Goal: Information Seeking & Learning: Find contact information

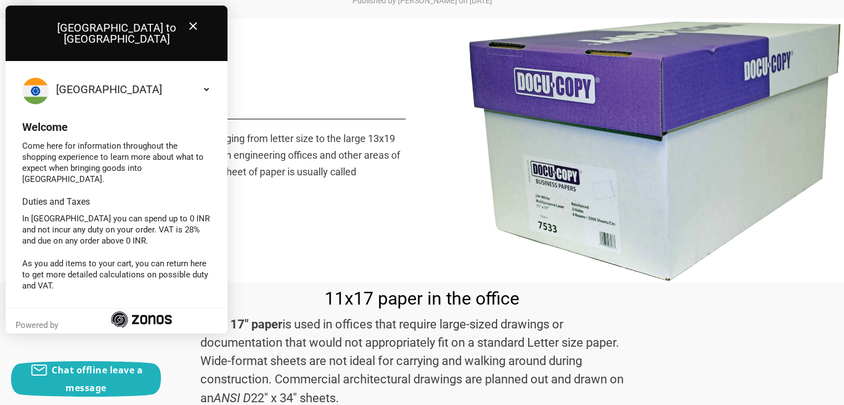
scroll to position [666, 0]
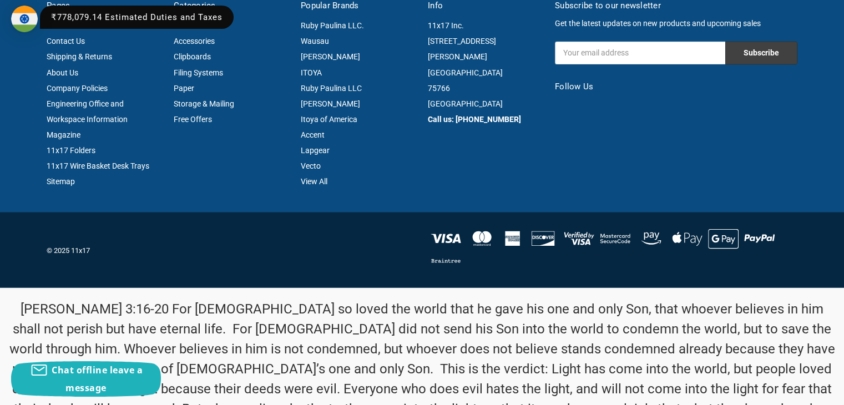
scroll to position [2017, 0]
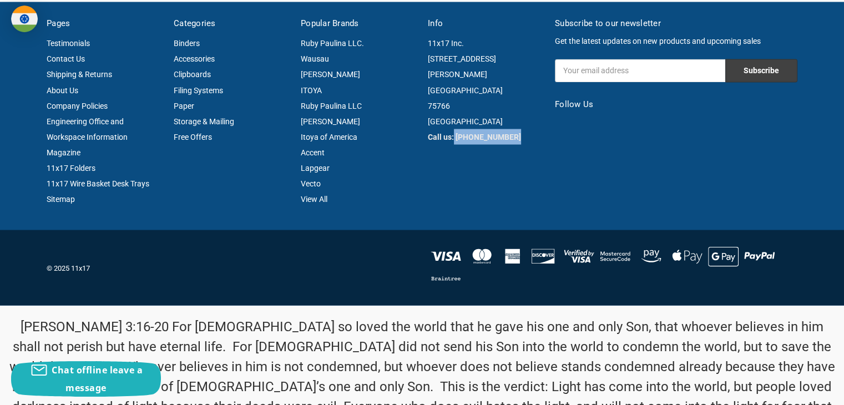
drag, startPoint x: 519, startPoint y: 118, endPoint x: 454, endPoint y: 126, distance: 65.4
click at [454, 126] on div "11x17 Inc. 2034 North Jackson Street Jacksonville 75766 TX Call us: (903) 541-0…" at bounding box center [485, 90] width 115 height 109
copy strong "(903) 541-0100"
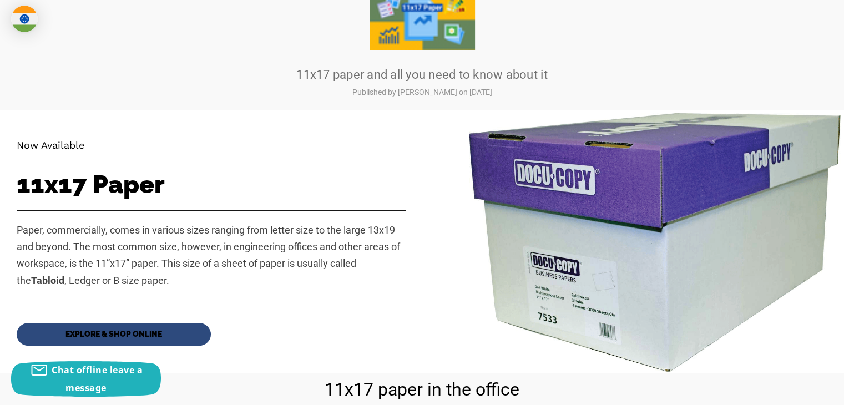
scroll to position [0, 0]
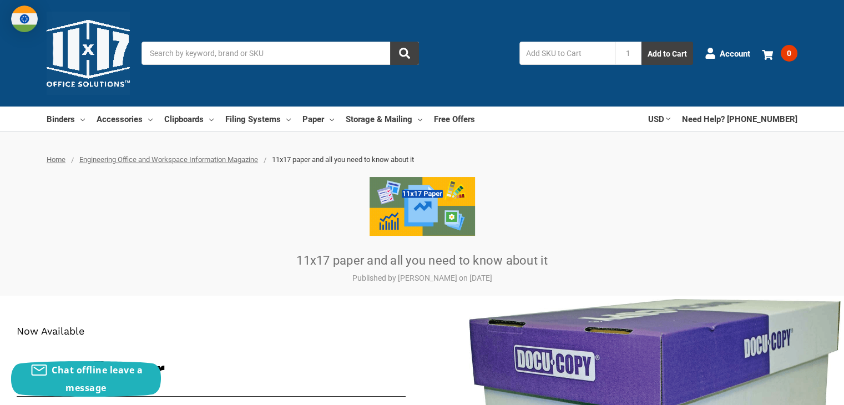
click at [216, 55] on input "Search" at bounding box center [279, 53] width 277 height 23
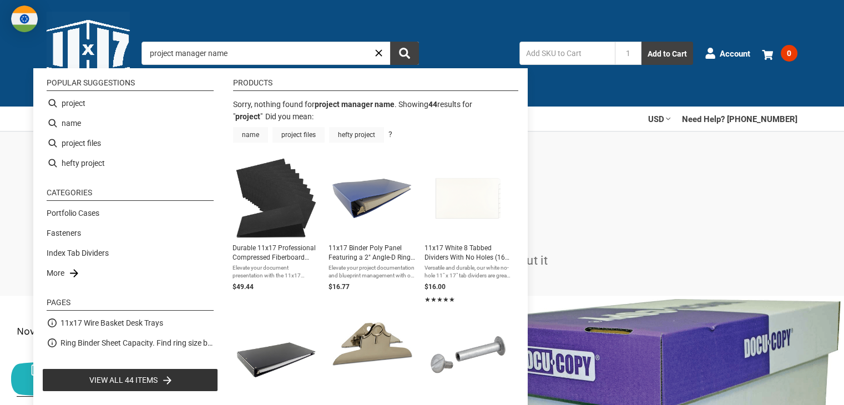
type input "project"
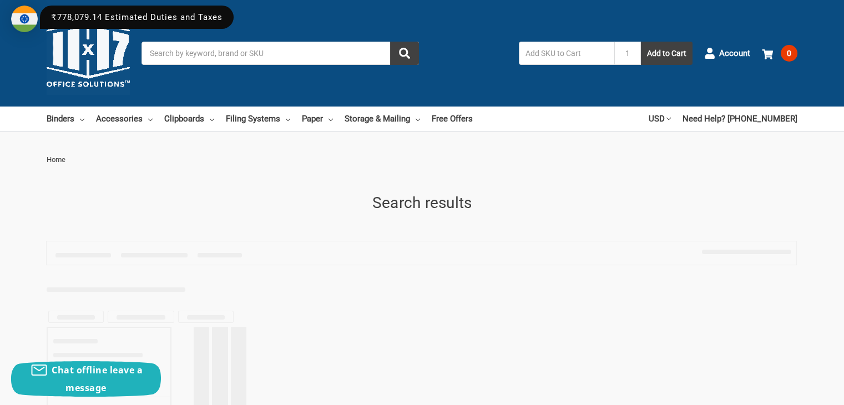
type input "project"
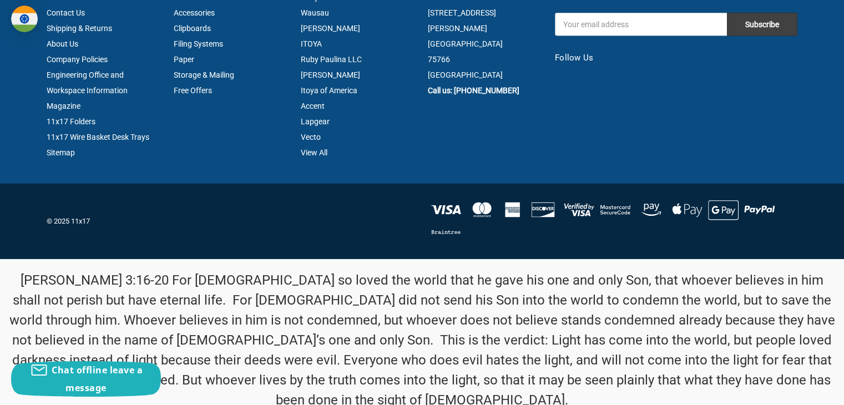
scroll to position [3018, 0]
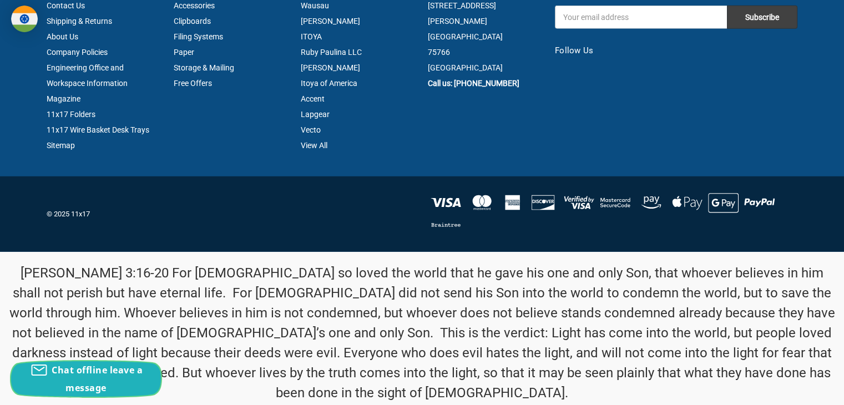
click at [100, 376] on div "Chat offline leave a message" at bounding box center [86, 379] width 150 height 36
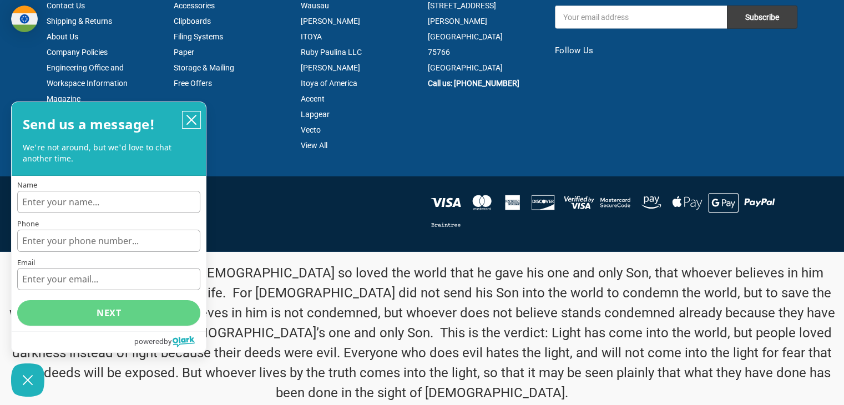
click at [192, 116] on icon "close chatbox" at bounding box center [191, 119] width 11 height 11
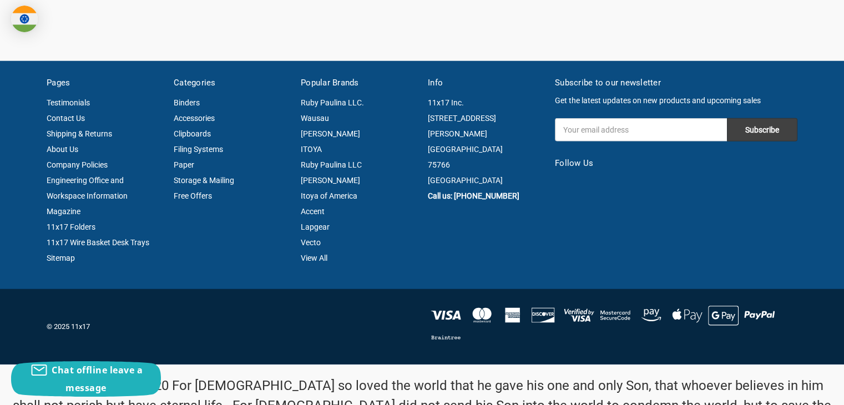
scroll to position [2907, 0]
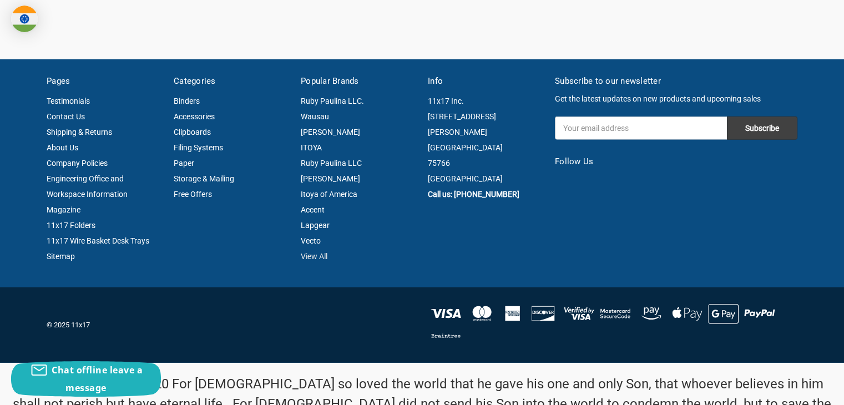
click at [305, 255] on link "View All" at bounding box center [314, 256] width 27 height 9
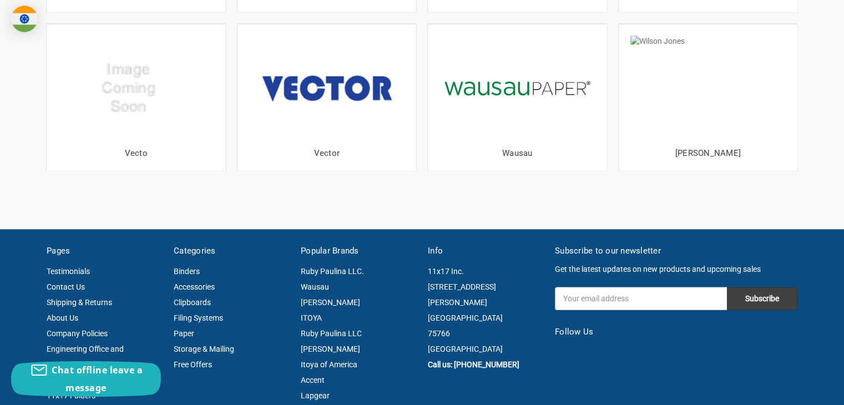
scroll to position [999, 0]
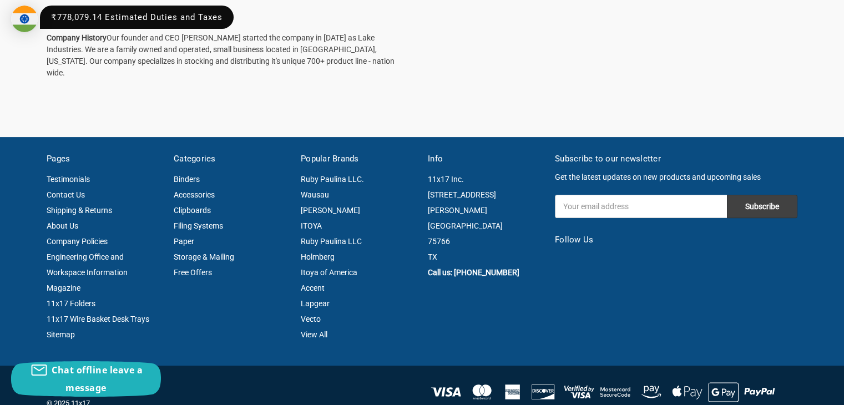
scroll to position [333, 0]
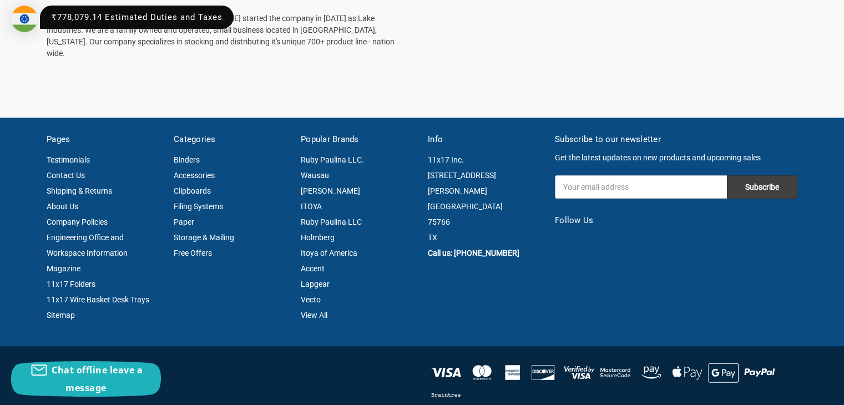
click at [579, 214] on h5 "Follow Us" at bounding box center [676, 220] width 242 height 13
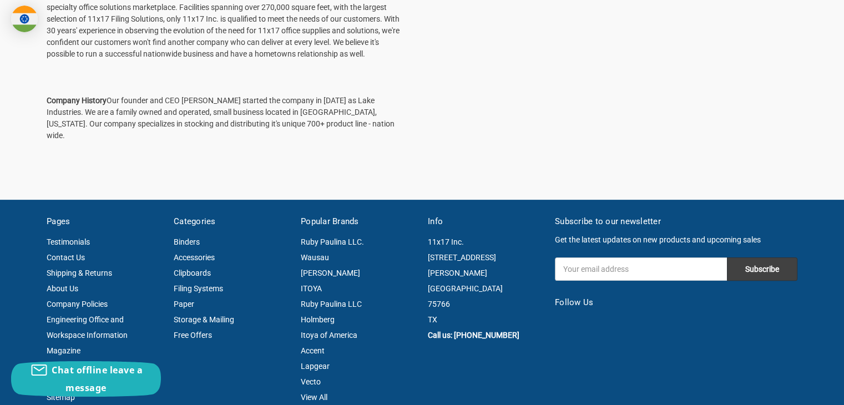
scroll to position [270, 0]
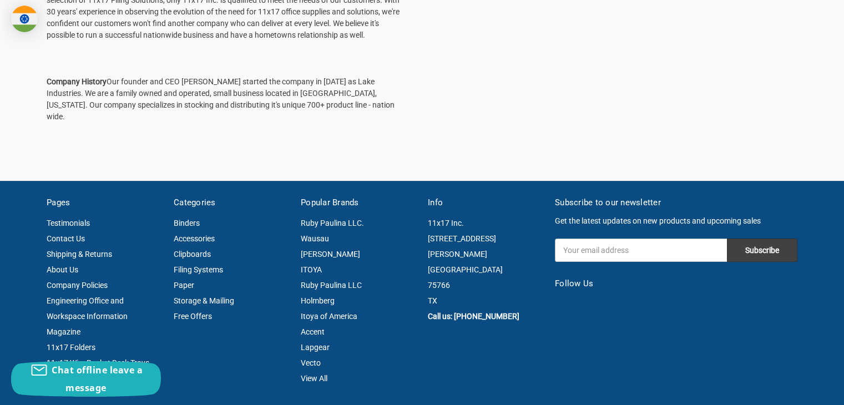
drag, startPoint x: 542, startPoint y: 305, endPoint x: 641, endPoint y: 267, distance: 106.2
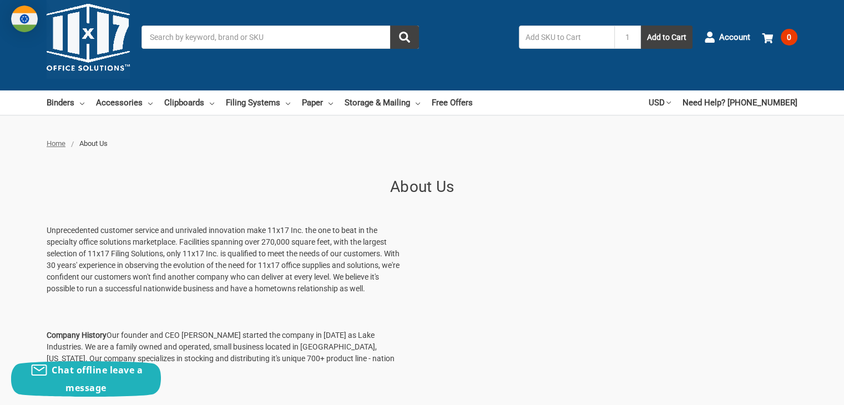
scroll to position [0, 0]
